Goal: Answer question/provide support

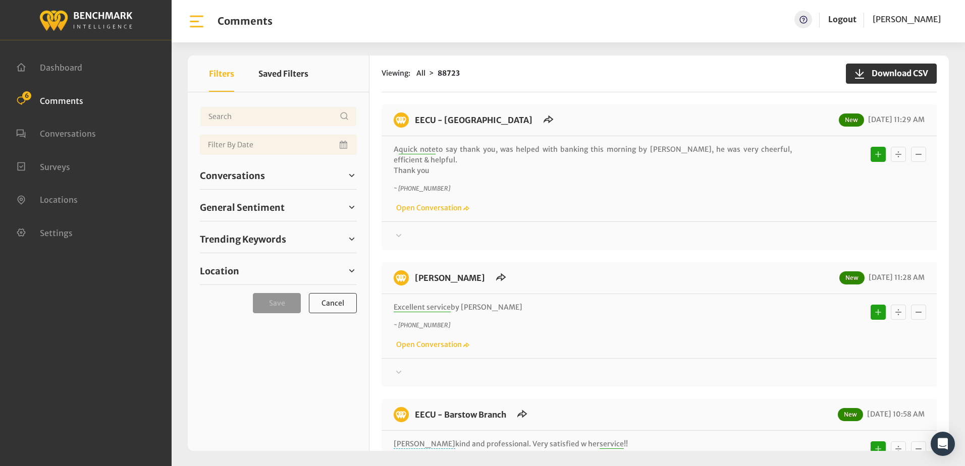
scroll to position [2355, 0]
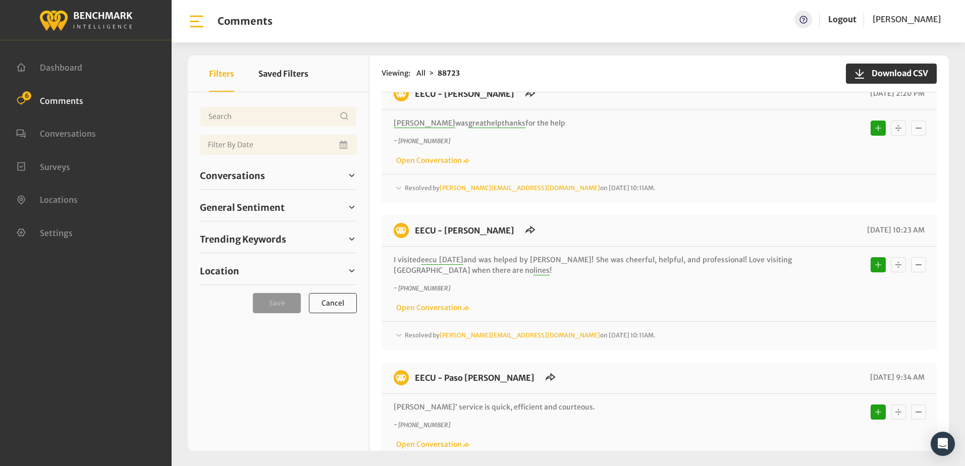
click at [645, 152] on div "~ +15593558657 Open Conversation" at bounding box center [659, 151] width 531 height 29
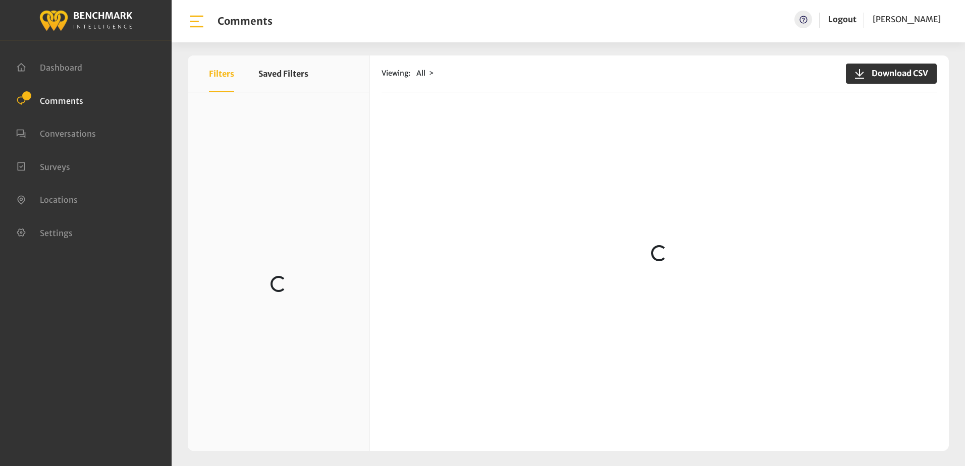
scroll to position [656, 0]
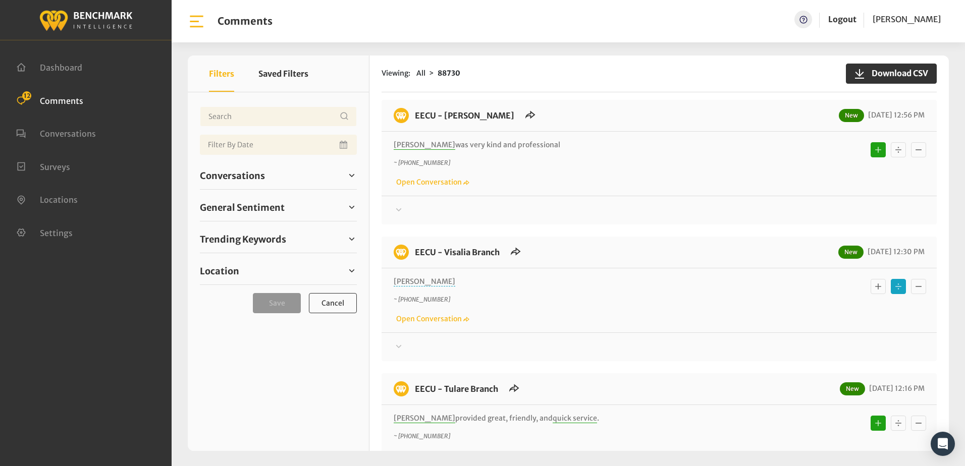
scroll to position [151, 0]
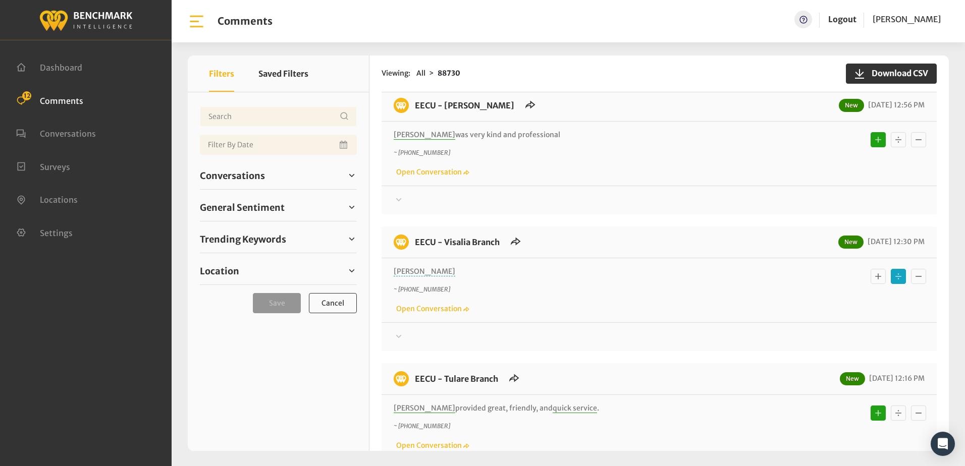
click at [399, 335] on icon at bounding box center [399, 337] width 10 height 12
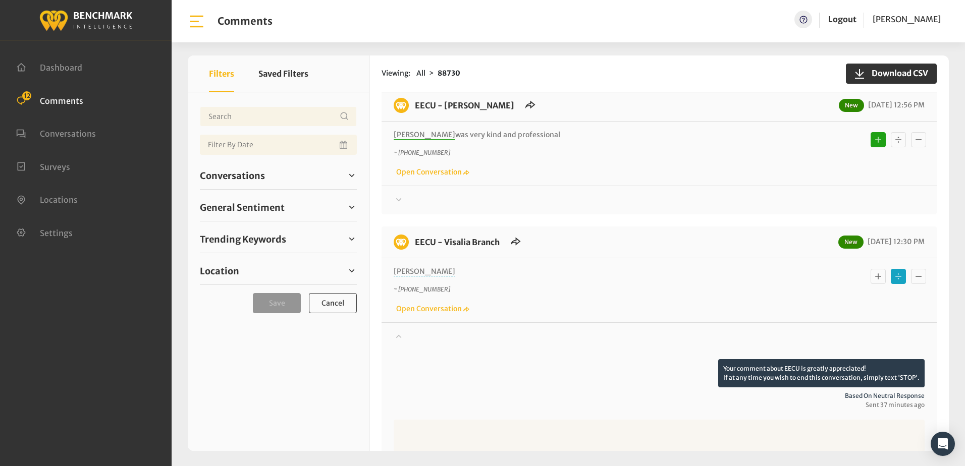
click at [399, 335] on icon at bounding box center [399, 336] width 10 height 12
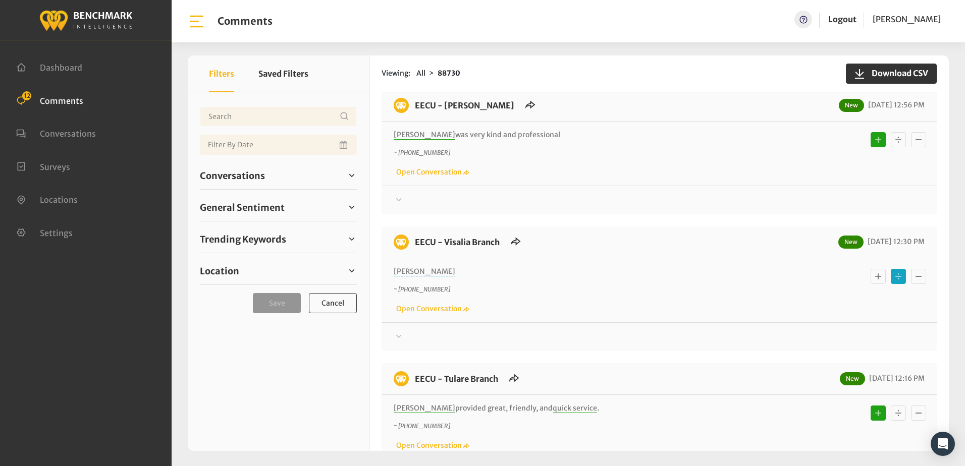
click at [558, 169] on div "~ +15593139642 Open Conversation" at bounding box center [659, 162] width 531 height 29
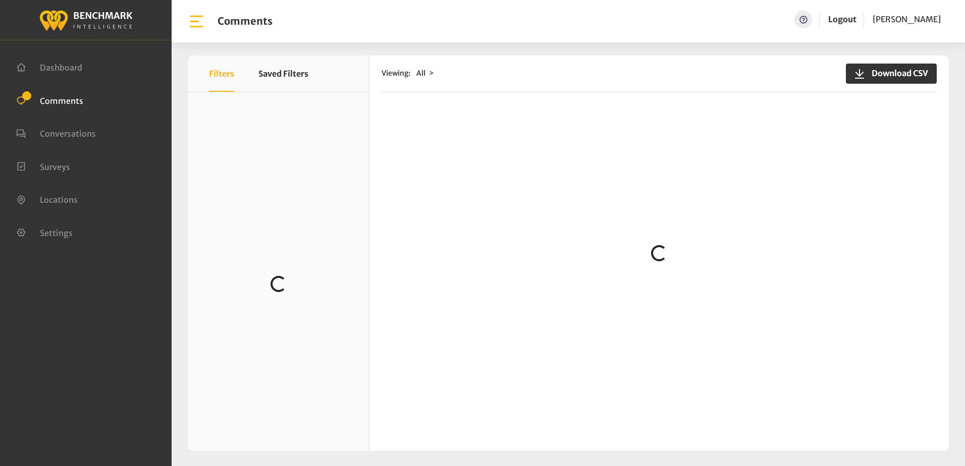
scroll to position [2019, 0]
